Goal: Communication & Community: Answer question/provide support

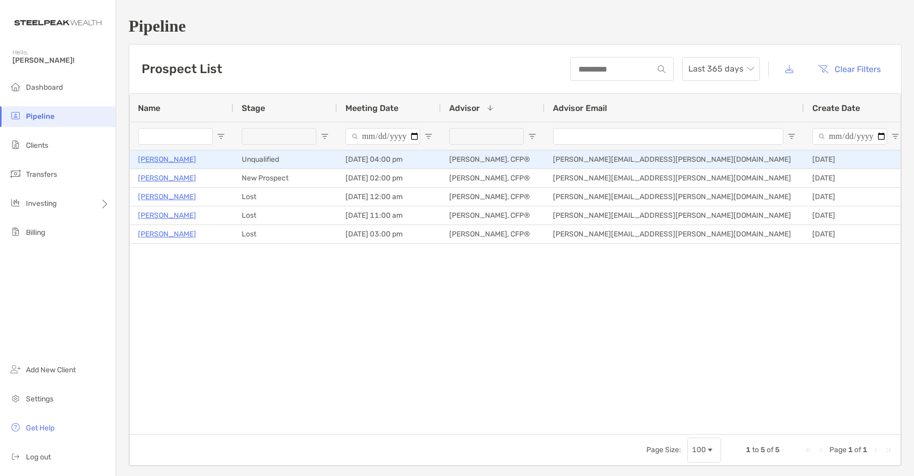
click at [170, 161] on p "[PERSON_NAME]" at bounding box center [167, 159] width 58 height 13
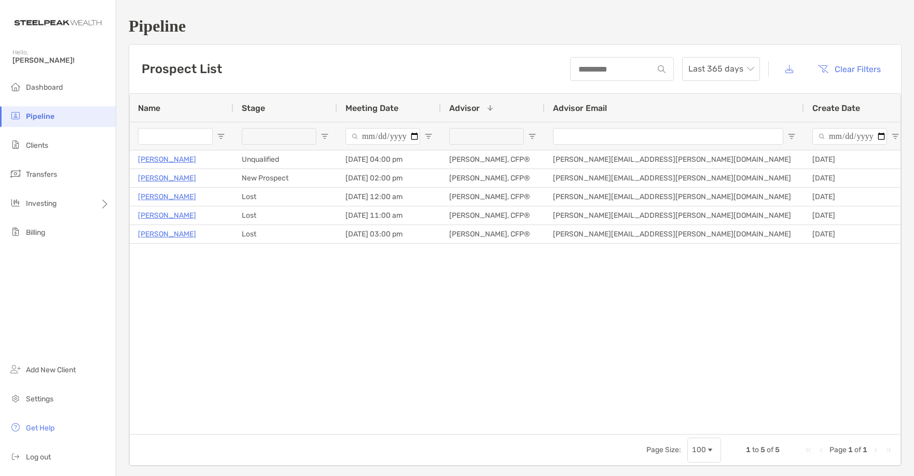
drag, startPoint x: 544, startPoint y: 344, endPoint x: 578, endPoint y: 327, distance: 37.8
click at [548, 341] on div "Mike Williams Unqualified 08/14/2025 - 04:00 pm Joseph Auday, CFP® joseph.auday…" at bounding box center [515, 288] width 771 height 276
click at [361, 67] on div "Prospect List Last 365 days Clear Filters" at bounding box center [515, 69] width 772 height 49
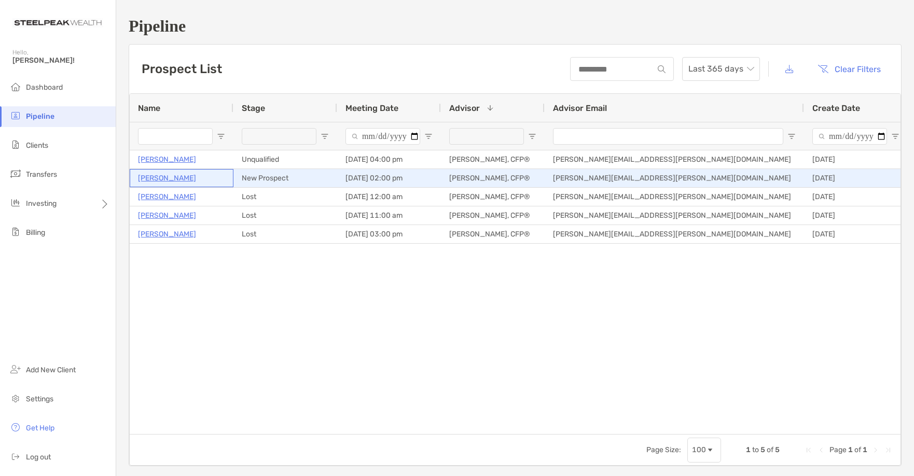
click at [156, 179] on p "[PERSON_NAME]" at bounding box center [167, 178] width 58 height 13
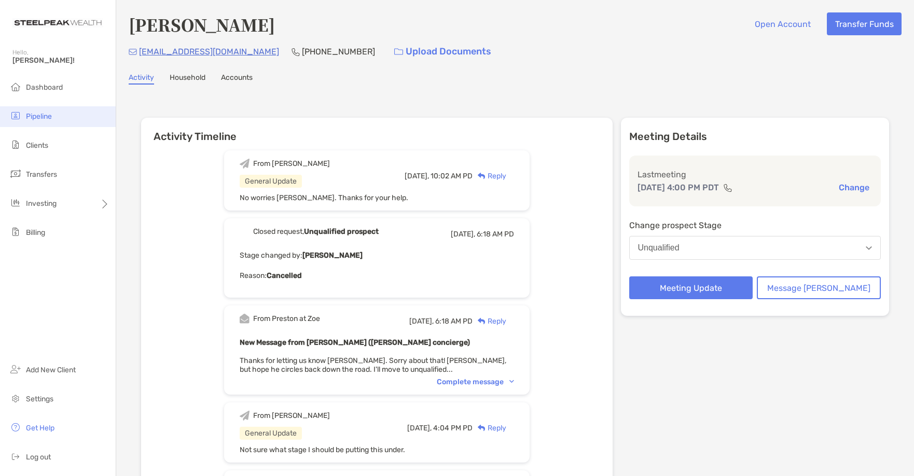
click at [28, 117] on span "Pipeline" at bounding box center [39, 116] width 26 height 9
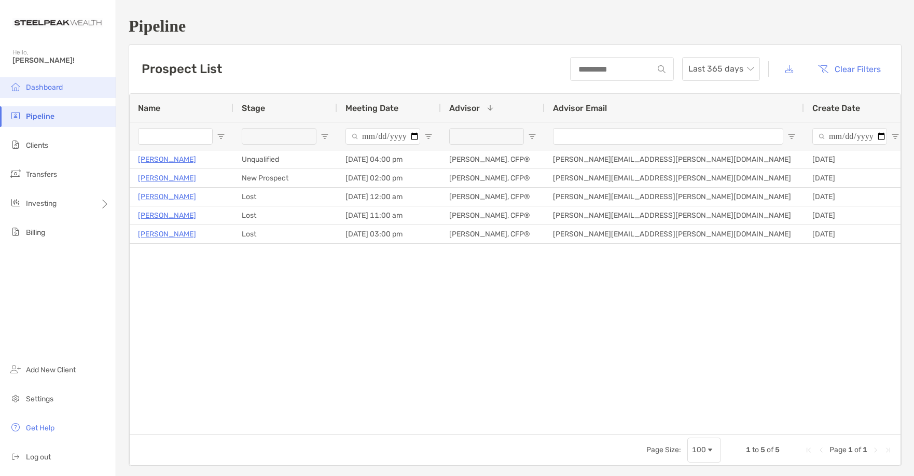
click at [34, 87] on span "Dashboard" at bounding box center [44, 87] width 37 height 9
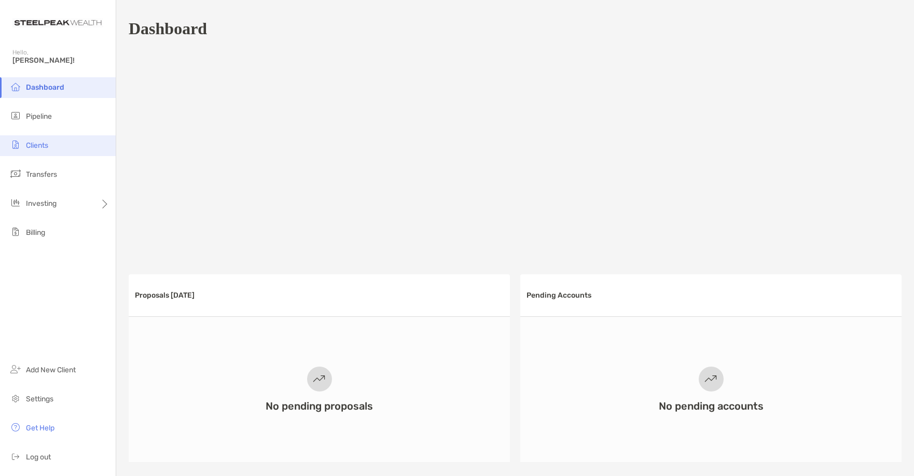
click at [37, 148] on span "Clients" at bounding box center [37, 145] width 22 height 9
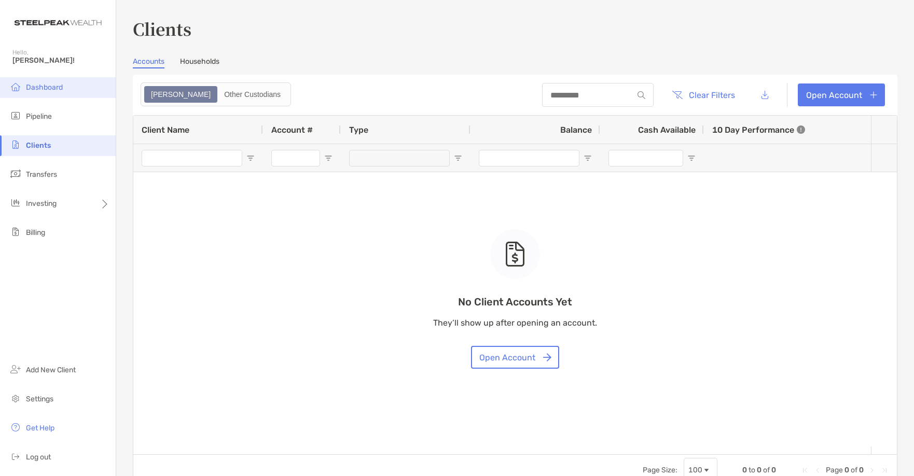
click at [48, 87] on span "Dashboard" at bounding box center [44, 87] width 37 height 9
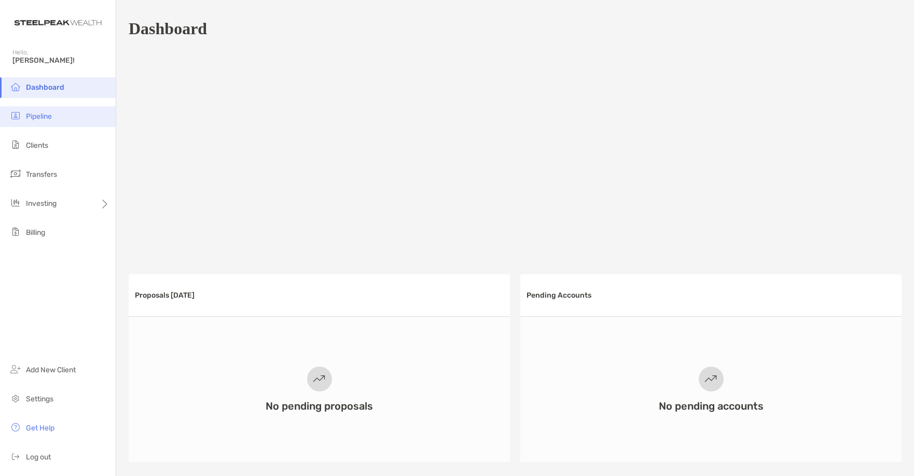
click at [28, 115] on span "Pipeline" at bounding box center [39, 116] width 26 height 9
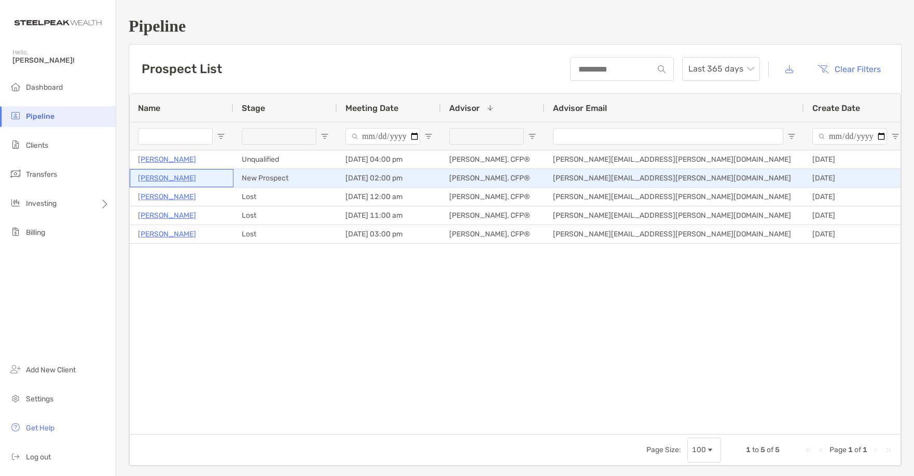
click at [157, 179] on p "[PERSON_NAME]" at bounding box center [167, 178] width 58 height 13
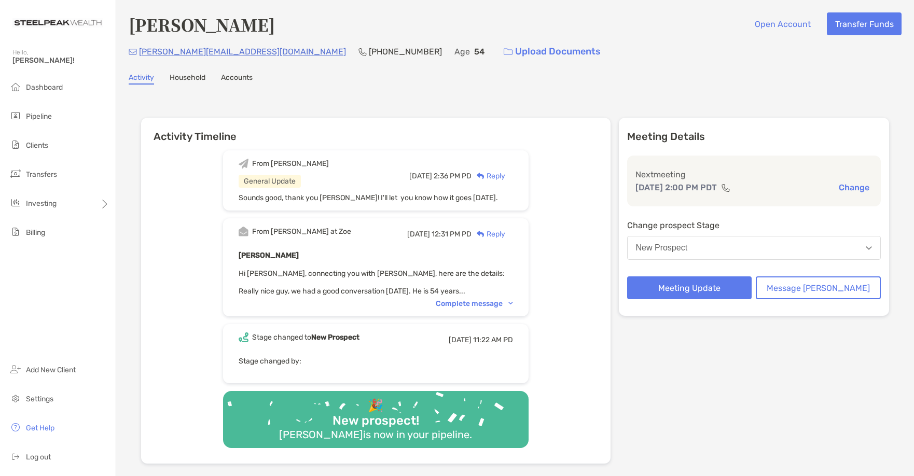
click at [503, 302] on div "Complete message" at bounding box center [474, 303] width 77 height 9
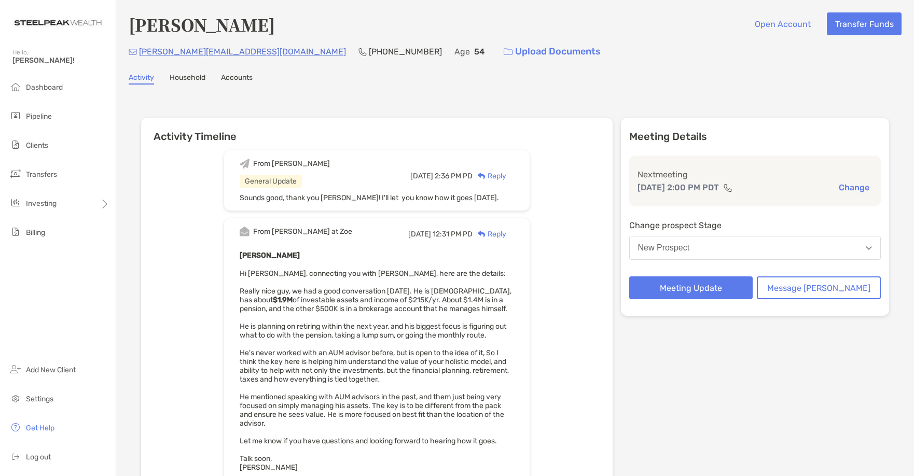
click at [753, 75] on div "Activity Household Accounts" at bounding box center [515, 78] width 773 height 11
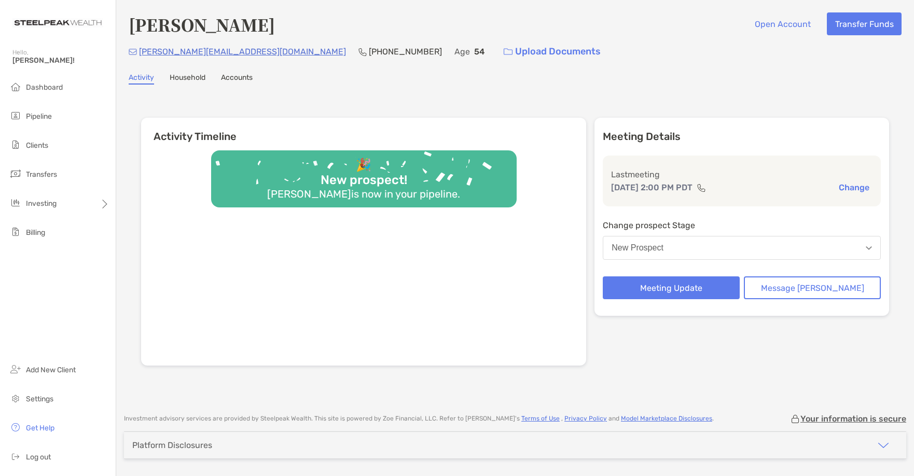
drag, startPoint x: 0, startPoint y: 0, endPoint x: 196, endPoint y: 49, distance: 201.6
click at [196, 49] on p "dario_gnani@hotmail.com" at bounding box center [242, 51] width 207 height 13
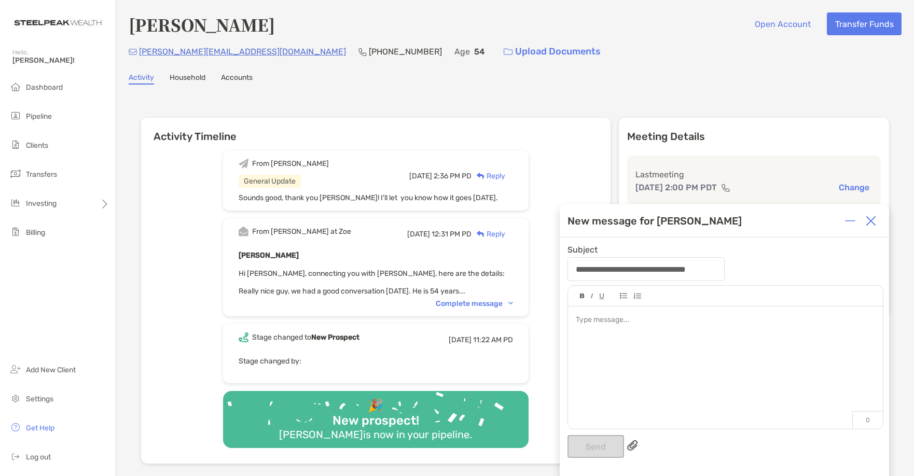
click at [189, 54] on p "dario_gnani@hotmail.com" at bounding box center [242, 51] width 207 height 13
click at [194, 50] on p "dario_gnani@hotmail.com" at bounding box center [242, 51] width 207 height 13
drag, startPoint x: 868, startPoint y: 224, endPoint x: 827, endPoint y: 208, distance: 44.3
click at [868, 223] on img at bounding box center [871, 221] width 10 height 10
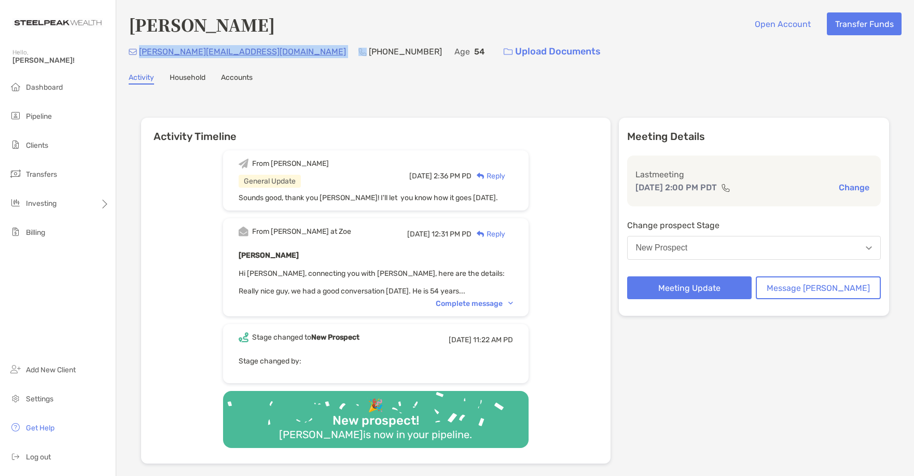
drag, startPoint x: 247, startPoint y: 51, endPoint x: 139, endPoint y: 52, distance: 108.4
click at [139, 52] on div "dario_gnani@hotmail.com (510) 599-6575 Age 54 Upload Documents" at bounding box center [515, 51] width 773 height 22
copy p "[PERSON_NAME][EMAIL_ADDRESS][DOMAIN_NAME]"
click at [548, 57] on div "dario_gnani@hotmail.com (510) 599-6575 Age 54 Upload Documents" at bounding box center [515, 51] width 773 height 22
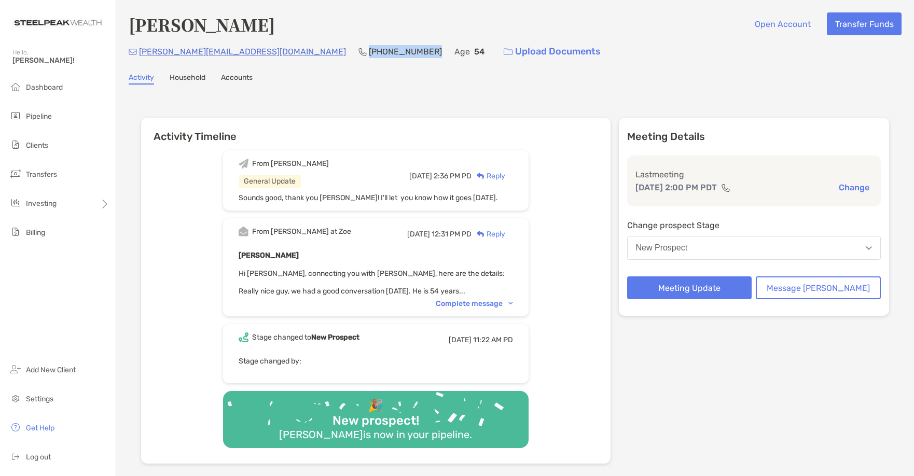
drag, startPoint x: 264, startPoint y: 52, endPoint x: 323, endPoint y: 48, distance: 58.8
click at [323, 48] on div "dario_gnani@hotmail.com (510) 599-6575 Age 54 Upload Documents" at bounding box center [515, 51] width 773 height 22
copy p "[PHONE_NUMBER]"
drag, startPoint x: 241, startPoint y: 52, endPoint x: 154, endPoint y: 58, distance: 87.9
click at [139, 48] on div "dario_gnani@hotmail.com (510) 599-6575 Age 54 Upload Documents" at bounding box center [515, 51] width 773 height 22
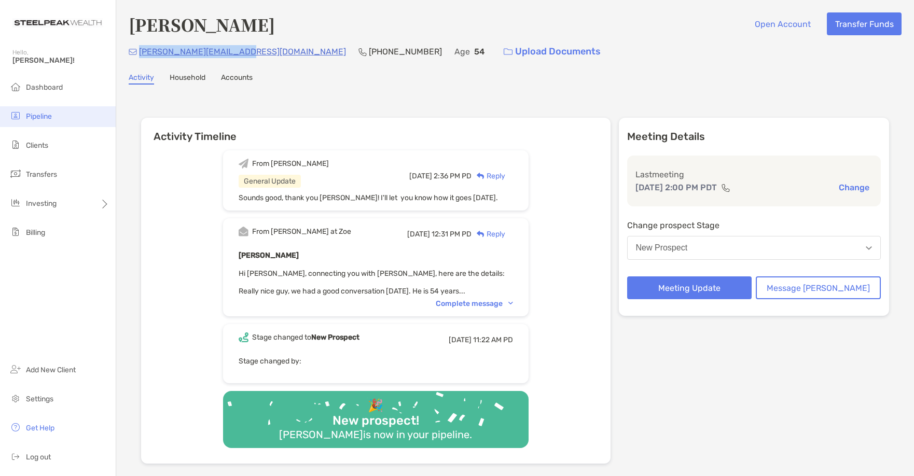
copy p "[PERSON_NAME][EMAIL_ADDRESS][DOMAIN_NAME]"
click at [505, 174] on div "Reply" at bounding box center [489, 176] width 34 height 11
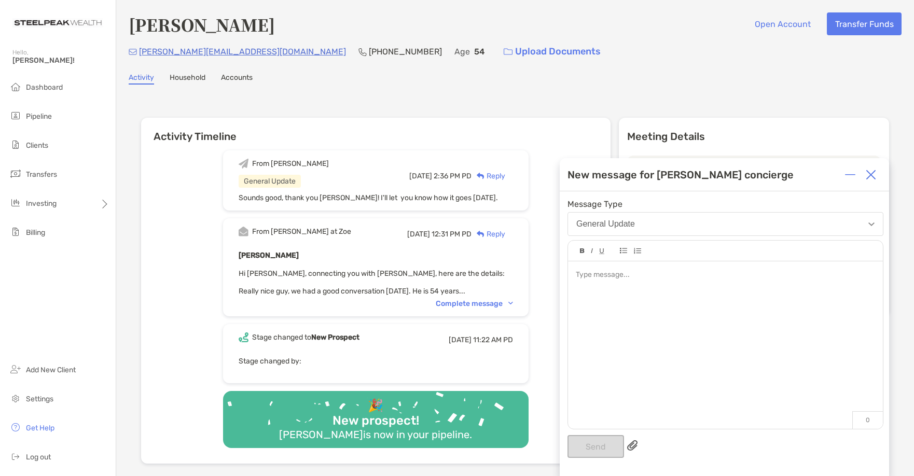
click at [713, 317] on div at bounding box center [725, 339] width 315 height 157
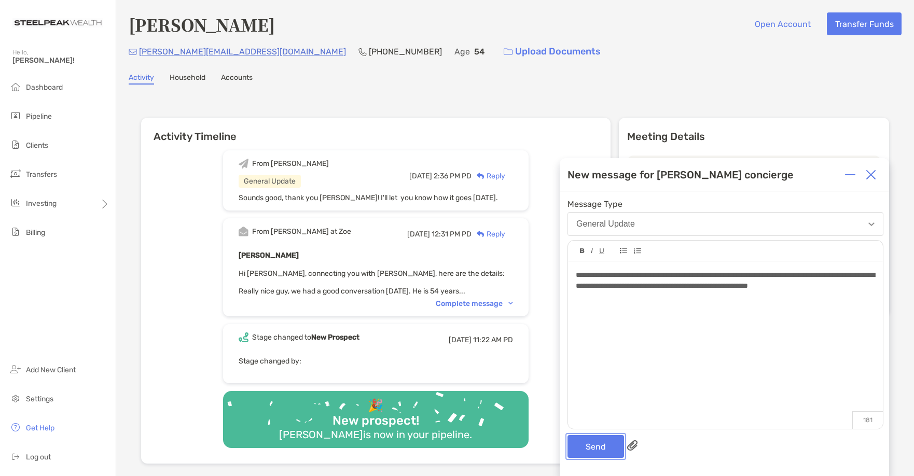
click at [593, 448] on button "Send" at bounding box center [596, 446] width 57 height 23
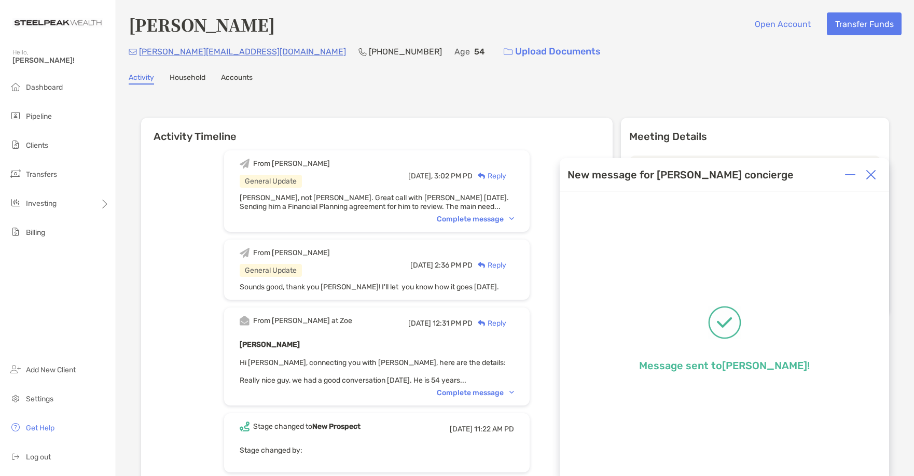
click at [869, 175] on img at bounding box center [871, 175] width 10 height 10
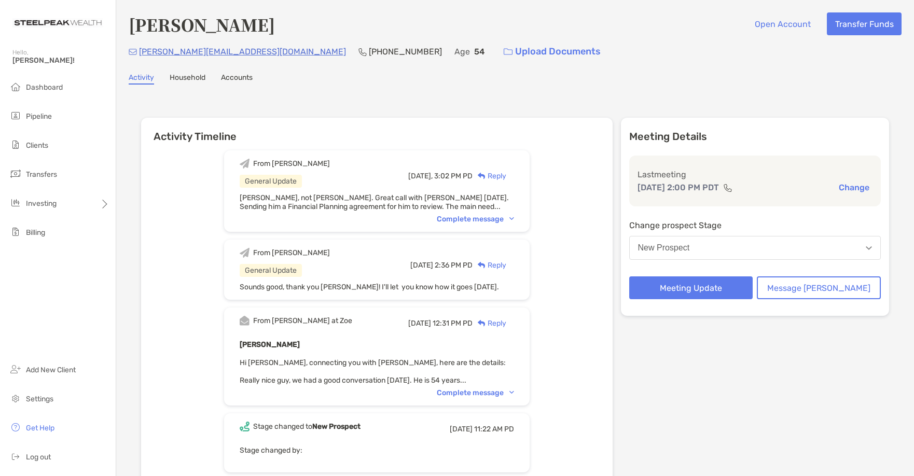
click at [690, 247] on div "New Prospect" at bounding box center [664, 247] width 52 height 9
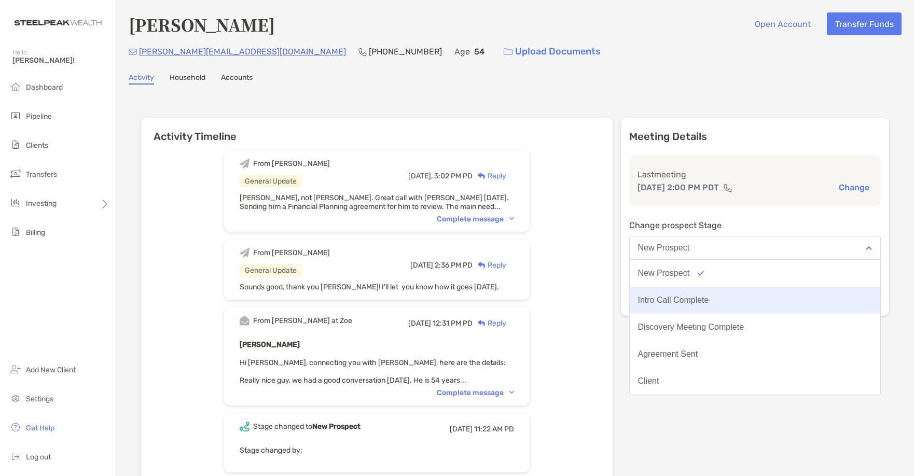
click at [709, 300] on div "Intro Call Complete" at bounding box center [673, 300] width 71 height 9
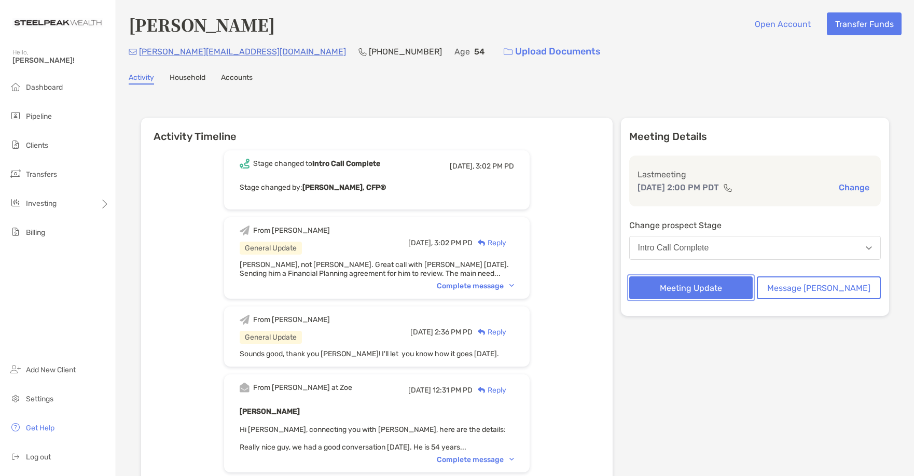
click at [728, 290] on button "Meeting Update" at bounding box center [691, 288] width 124 height 23
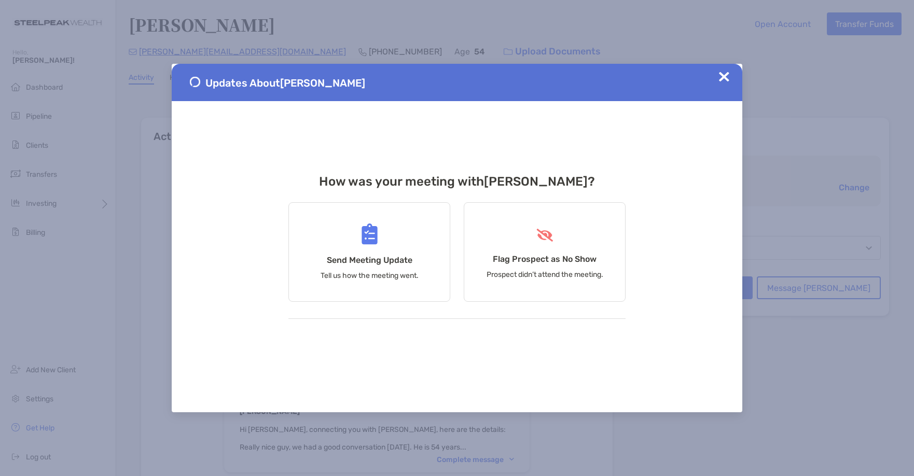
click at [725, 75] on img at bounding box center [724, 77] width 10 height 10
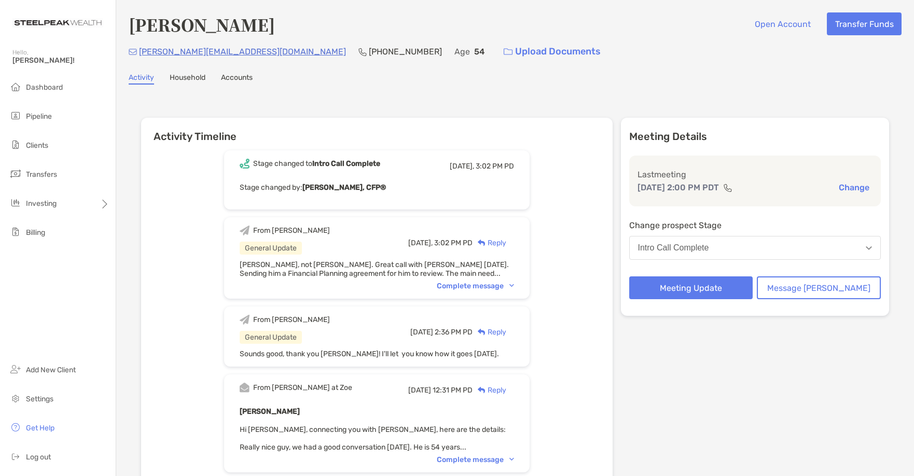
click at [794, 335] on div "Meeting Details Last meeting Aug 15, 2:00 PM PDT Change Change prospect Stage I…" at bounding box center [755, 369] width 269 height 502
click at [50, 88] on span "Dashboard" at bounding box center [44, 87] width 37 height 9
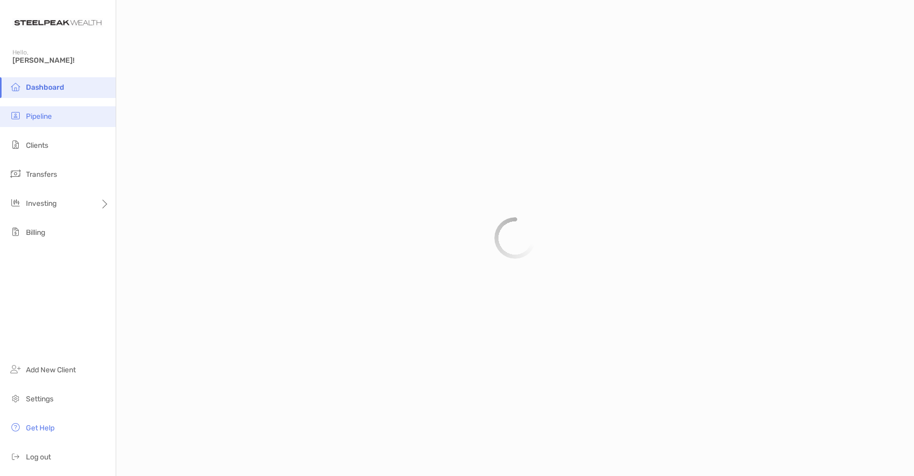
click at [45, 116] on span "Pipeline" at bounding box center [39, 116] width 26 height 9
click at [39, 150] on li "Clients" at bounding box center [58, 145] width 116 height 21
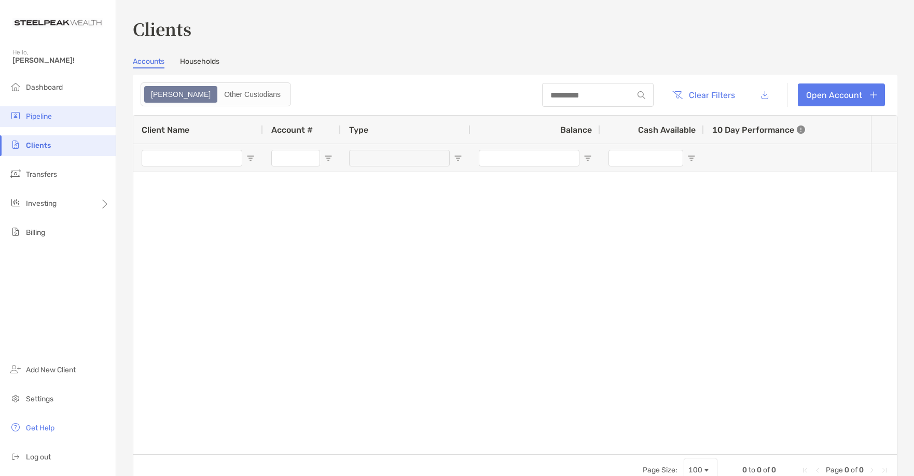
click at [43, 119] on span "Pipeline" at bounding box center [39, 116] width 26 height 9
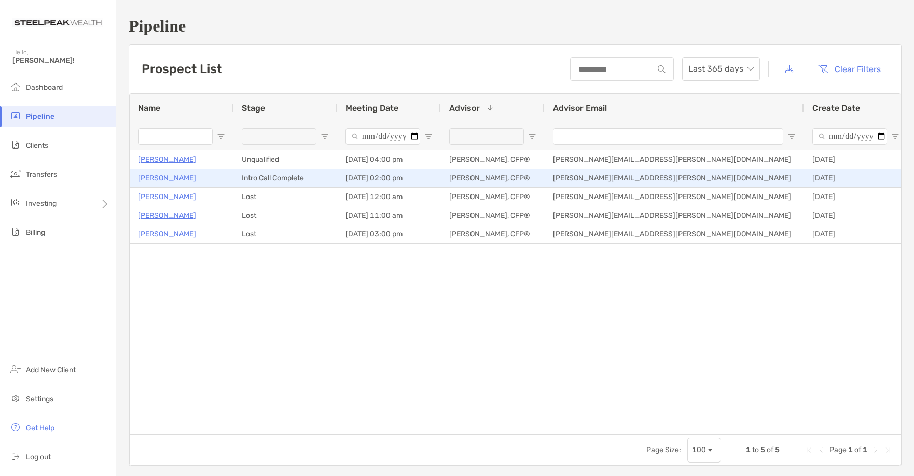
click at [162, 181] on p "[PERSON_NAME]" at bounding box center [167, 178] width 58 height 13
click at [155, 179] on p "[PERSON_NAME]" at bounding box center [167, 178] width 58 height 13
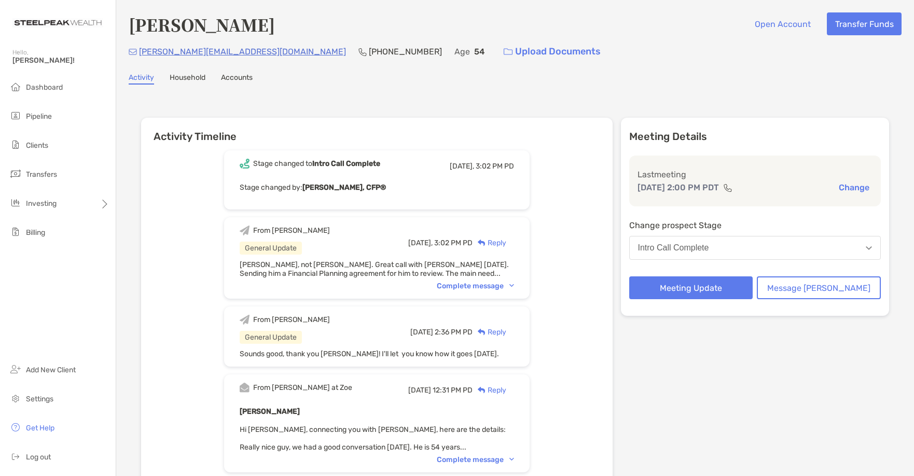
click at [660, 68] on div "[PERSON_NAME] Open Account Transfer Funds [PERSON_NAME][EMAIL_ADDRESS][DOMAIN_N…" at bounding box center [515, 329] width 798 height 658
click at [709, 246] on div "Intro Call Complete" at bounding box center [673, 247] width 71 height 9
click at [653, 25] on div "[PERSON_NAME] Open Account Transfer Funds" at bounding box center [515, 24] width 773 height 24
